Goal: Task Accomplishment & Management: Manage account settings

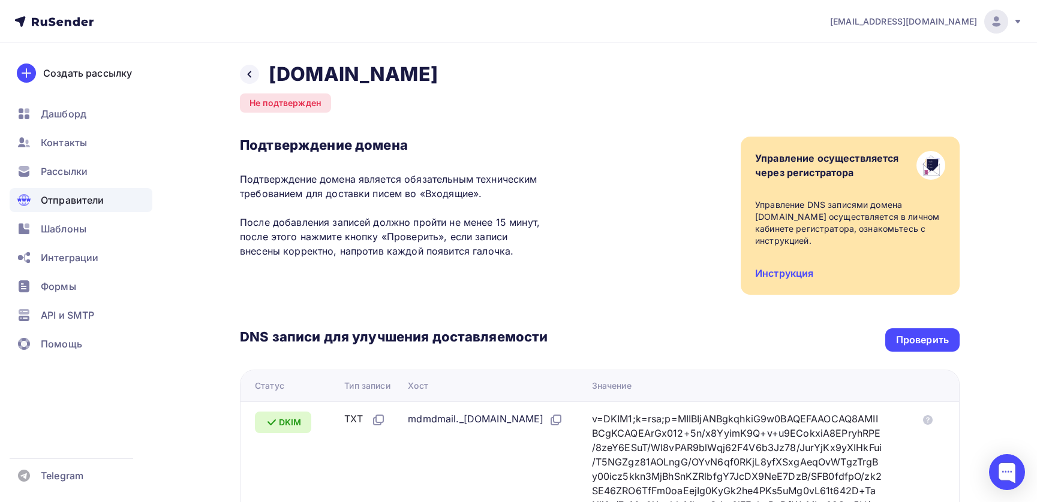
scroll to position [212, 0]
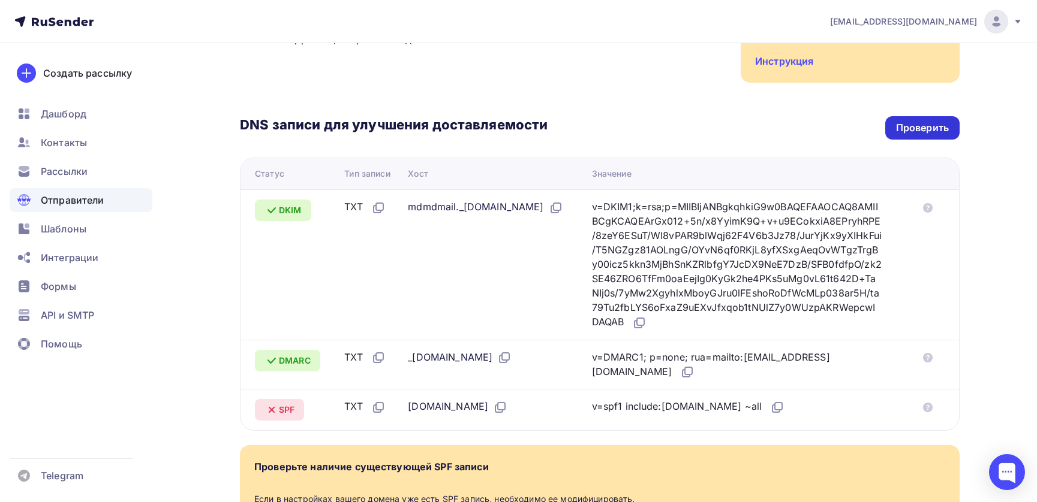
click at [926, 124] on div "Проверить" at bounding box center [922, 128] width 53 height 14
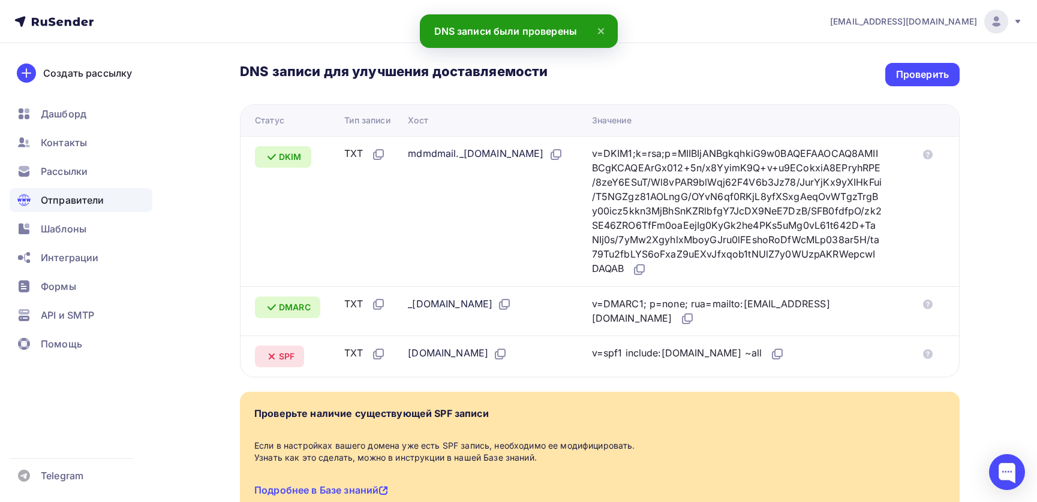
scroll to position [266, 0]
